Goal: Task Accomplishment & Management: Manage account settings

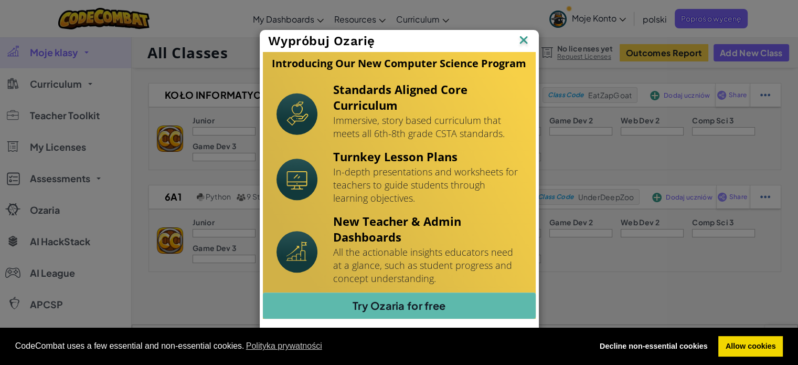
click at [0, 0] on img at bounding box center [0, 0] width 0 height 0
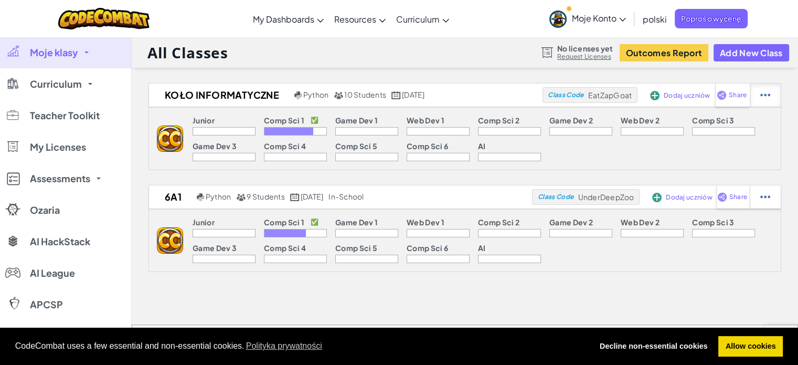
click at [762, 94] on img at bounding box center [766, 94] width 10 height 9
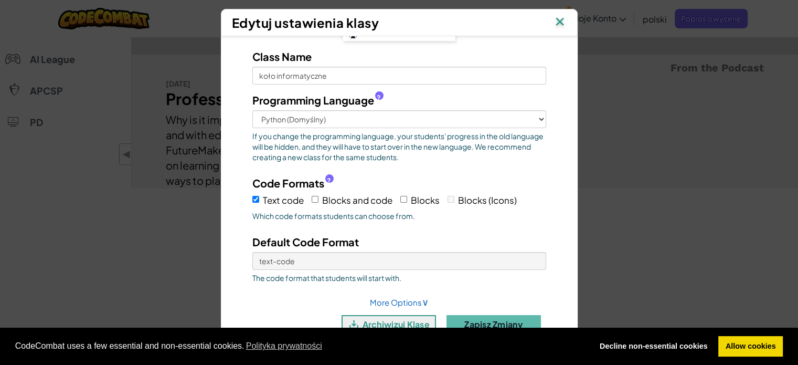
scroll to position [420, 0]
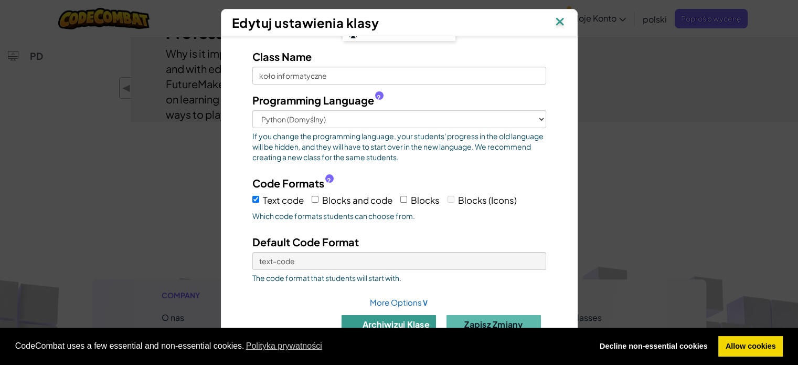
click at [390, 317] on button "archiwizuj klasę" at bounding box center [389, 324] width 94 height 18
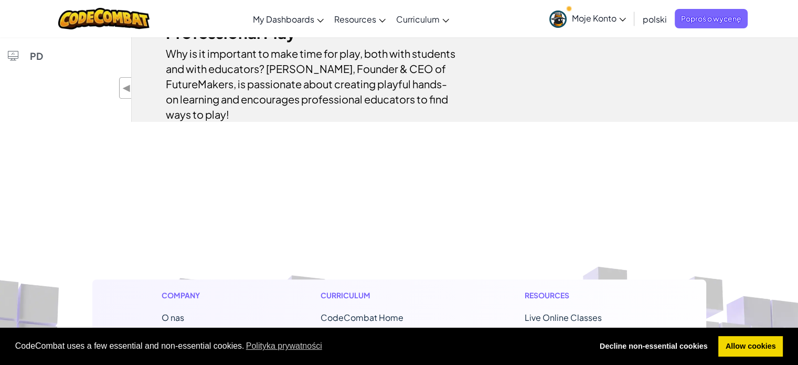
scroll to position [336, 0]
drag, startPoint x: 739, startPoint y: 344, endPoint x: 719, endPoint y: 327, distance: 27.2
click at [739, 344] on link "Allow cookies" at bounding box center [751, 346] width 65 height 21
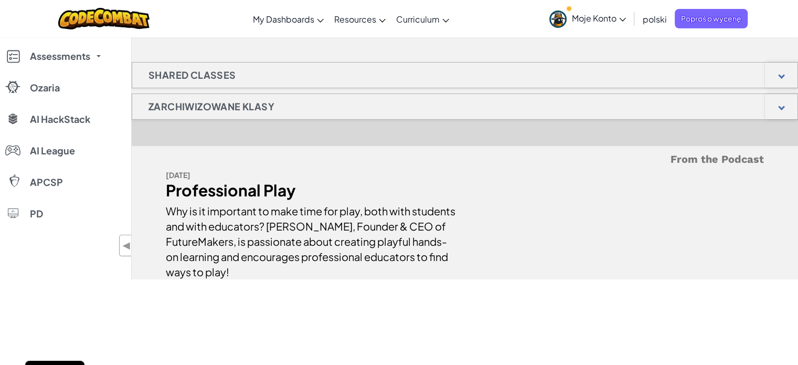
scroll to position [0, 0]
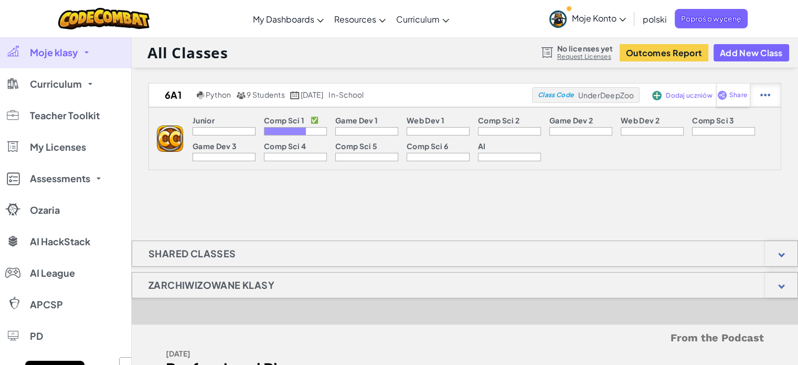
click at [773, 99] on div at bounding box center [765, 94] width 31 height 23
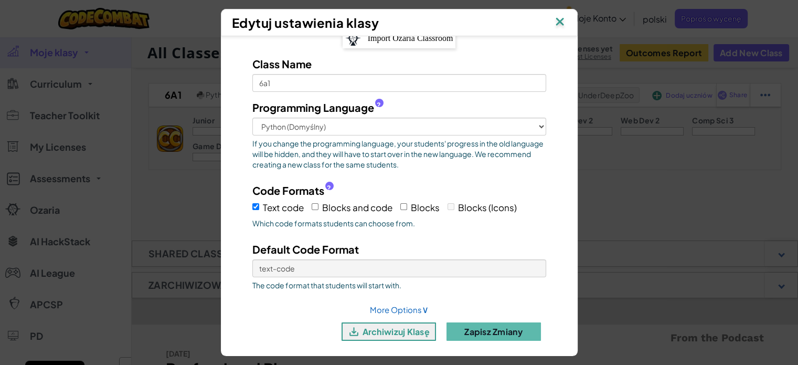
scroll to position [25, 0]
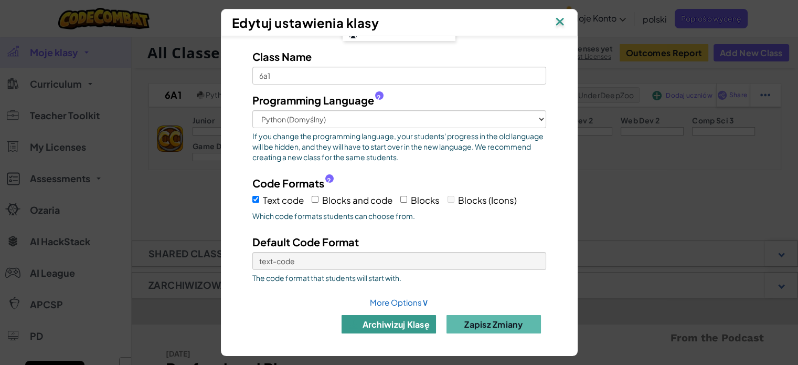
click at [395, 325] on button "archiwizuj klasę" at bounding box center [389, 324] width 94 height 18
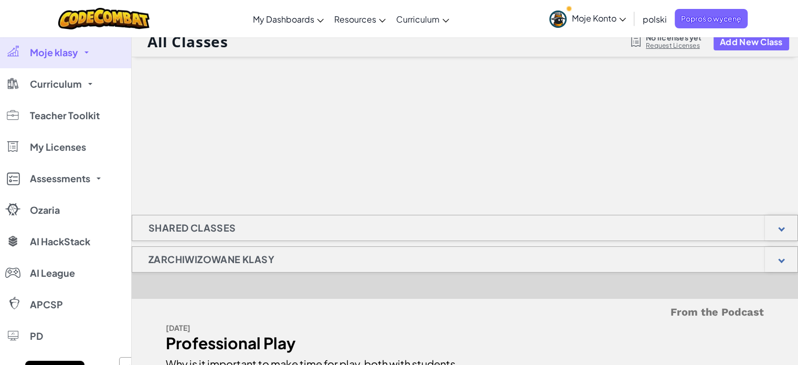
scroll to position [0, 0]
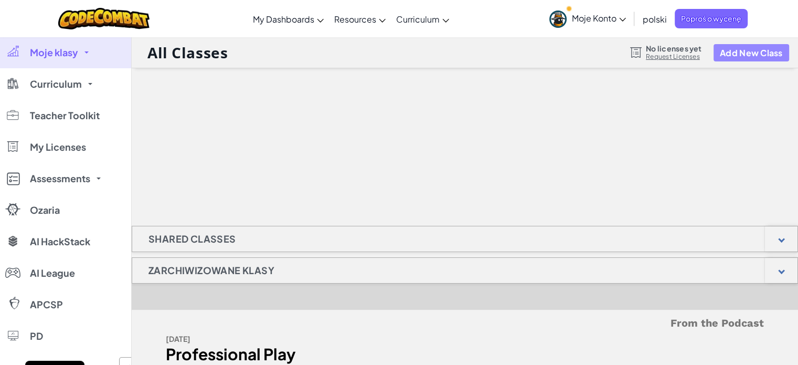
click at [751, 50] on button "Add New Class" at bounding box center [752, 52] width 76 height 17
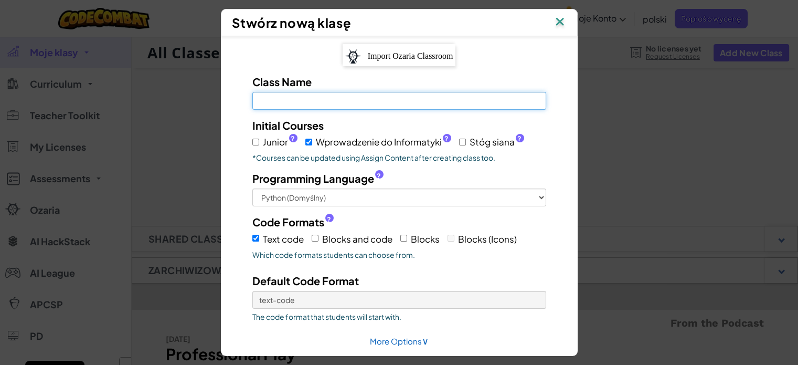
click at [315, 102] on input "Class Name Pole jest wymagane" at bounding box center [399, 101] width 294 height 18
type input "6b2"
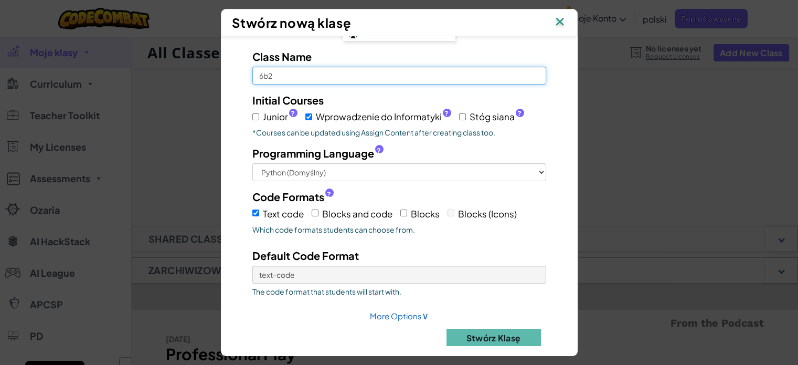
scroll to position [39, 0]
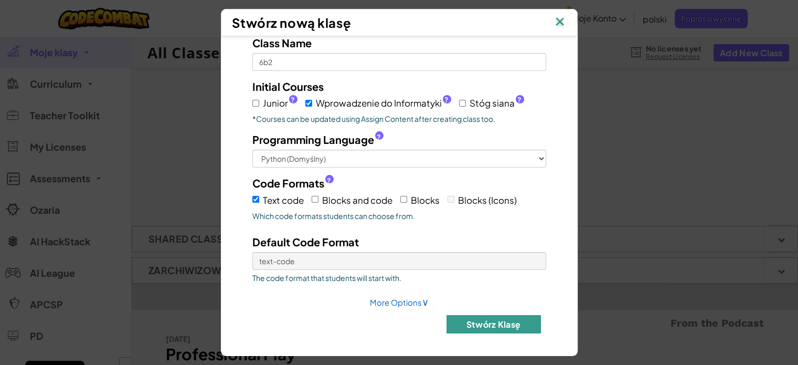
click at [491, 321] on button "Stwórz klasę" at bounding box center [494, 324] width 94 height 18
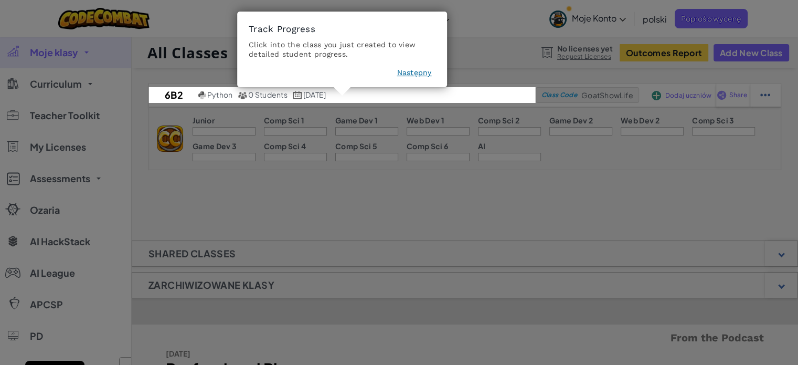
click at [416, 73] on button "Następny" at bounding box center [414, 73] width 35 height 10
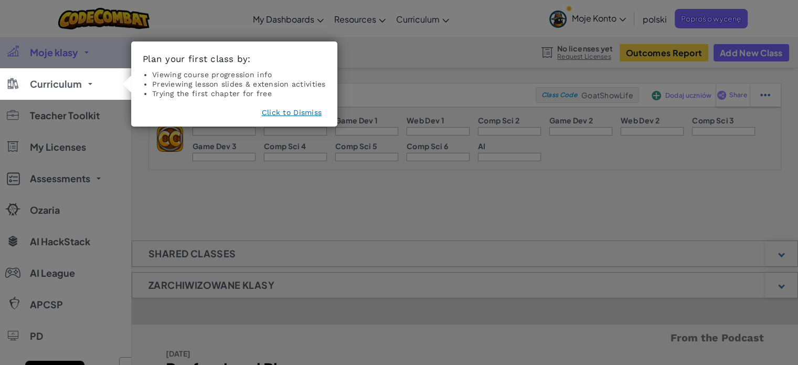
click at [290, 112] on button "Click to Dismiss" at bounding box center [292, 112] width 60 height 10
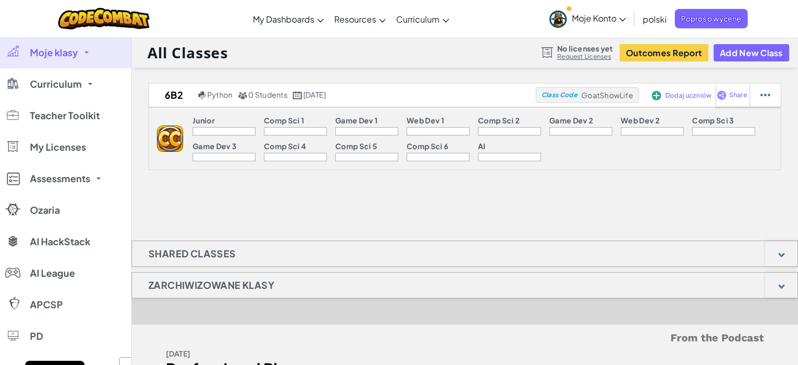
click at [320, 211] on div "6b2 Python 0 Students wrzesień 3., 2025 Class Code GoatShowLife Dodaj uczniów S…" at bounding box center [465, 270] width 667 height 375
click at [675, 94] on span "Dodaj uczniów" at bounding box center [689, 95] width 47 height 6
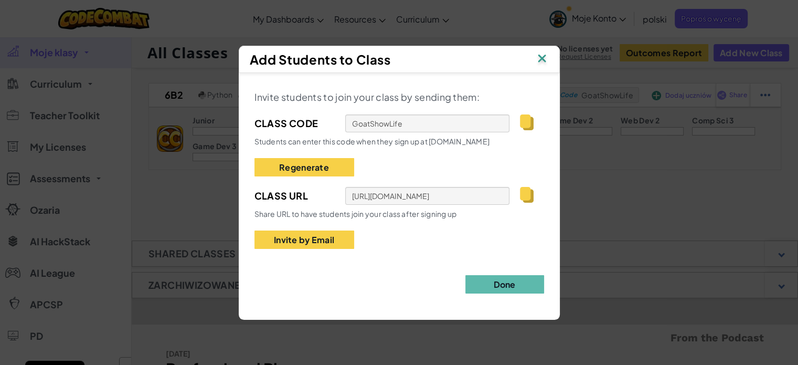
click at [544, 56] on img at bounding box center [542, 59] width 14 height 16
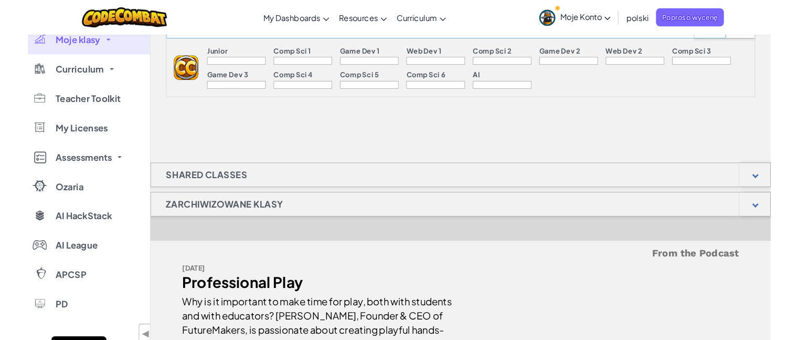
scroll to position [0, 0]
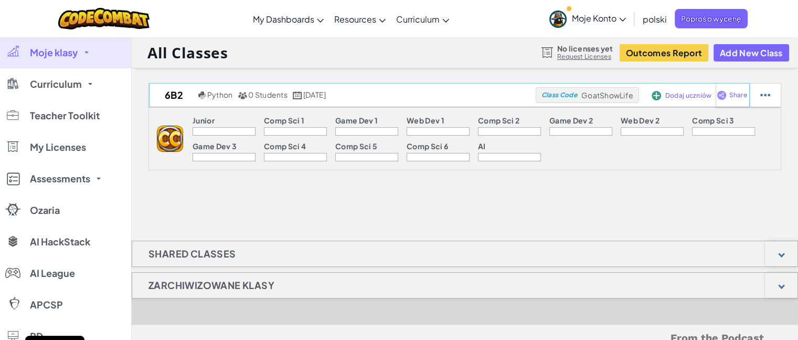
click at [681, 94] on span "Dodaj uczniów" at bounding box center [689, 95] width 47 height 6
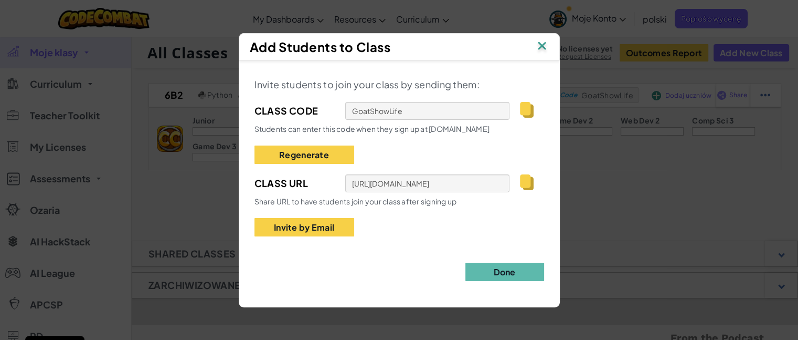
click at [542, 46] on img at bounding box center [542, 47] width 14 height 16
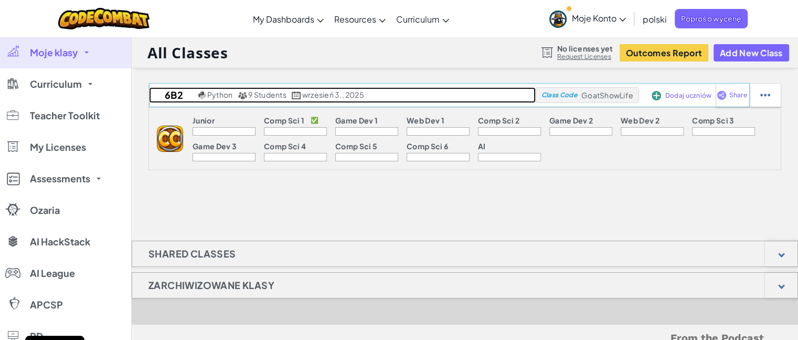
click at [268, 96] on span "9 Students" at bounding box center [267, 94] width 38 height 9
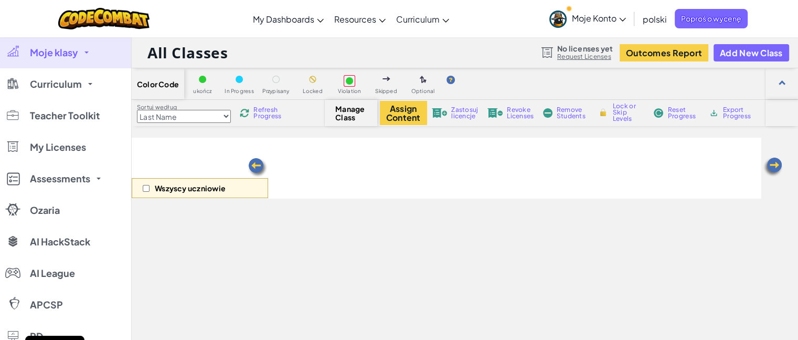
select select "560f1a9f22961295f9427742"
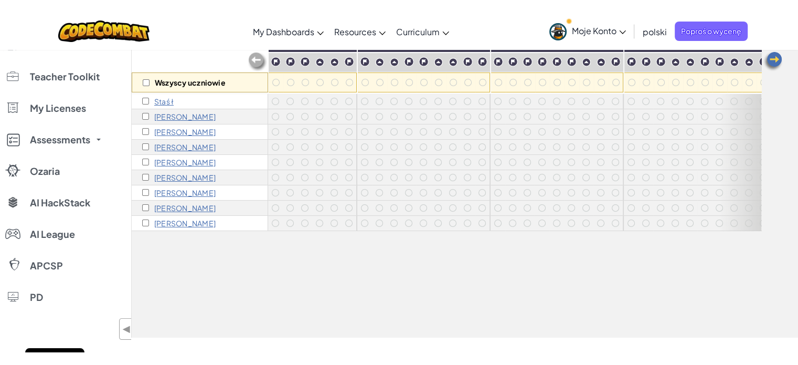
scroll to position [123, 0]
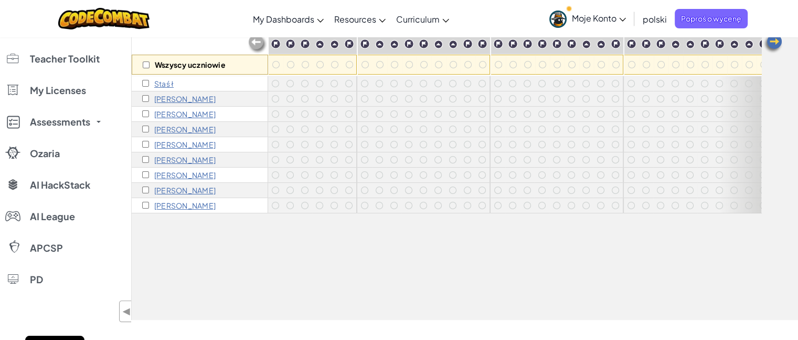
click at [164, 84] on p "Staś ł" at bounding box center [163, 83] width 19 height 8
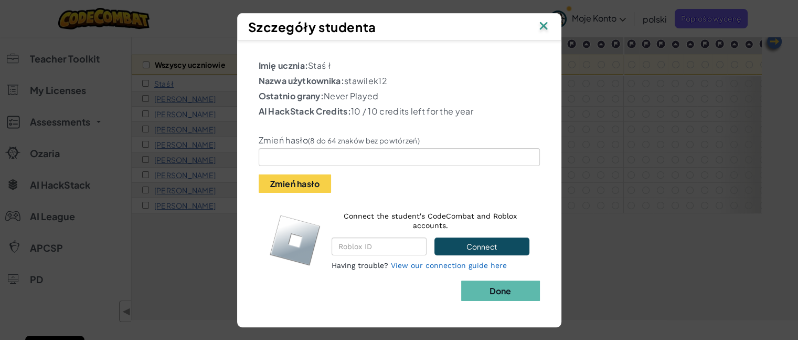
click at [541, 27] on img at bounding box center [544, 27] width 14 height 16
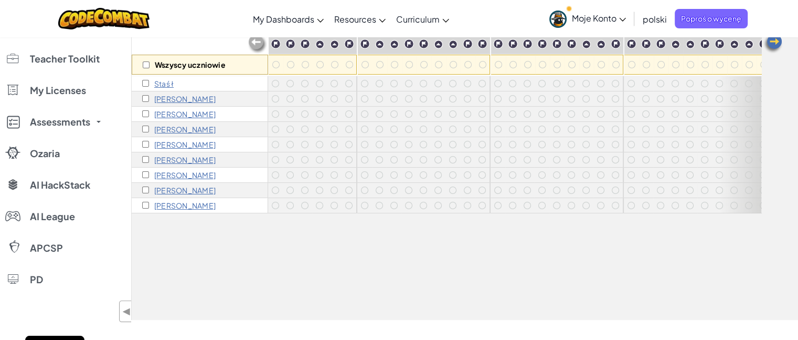
click at [382, 66] on div at bounding box center [379, 64] width 7 height 7
